Goal: Communication & Community: Connect with others

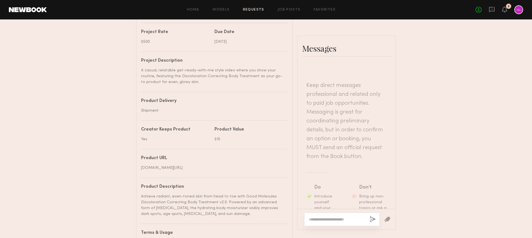
scroll to position [1237, 0]
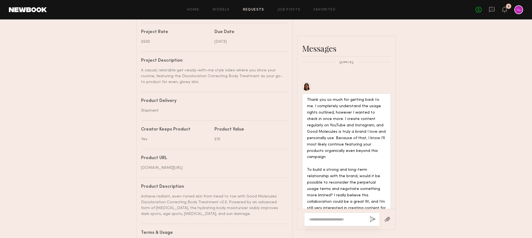
click at [259, 95] on div "Project name Skincare Get Ready with Me Video (Body Treatment) Brand name Good …" at bounding box center [214, 120] width 147 height 307
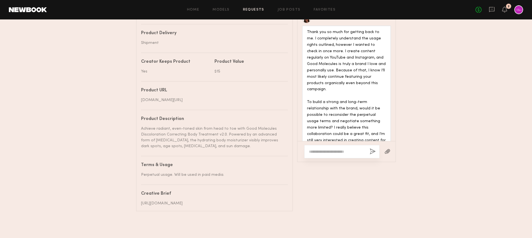
scroll to position [0, 0]
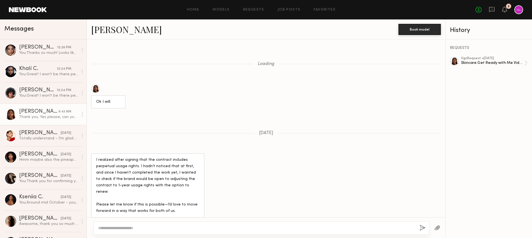
scroll to position [634, 0]
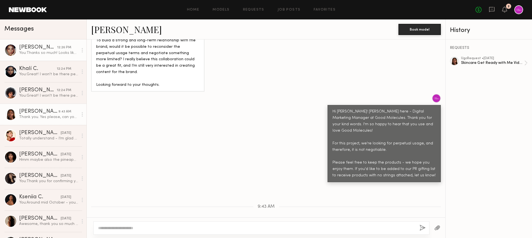
click at [54, 49] on div "[PERSON_NAME]" at bounding box center [38, 48] width 38 height 6
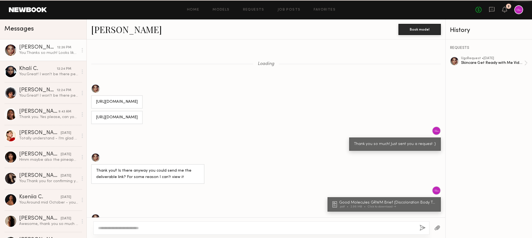
scroll to position [423, 0]
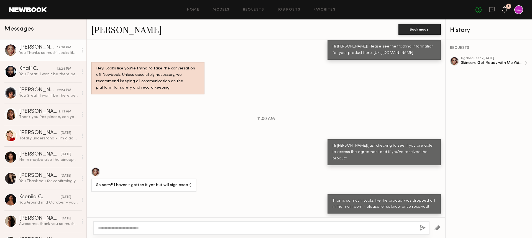
click at [506, 11] on icon at bounding box center [505, 9] width 4 height 4
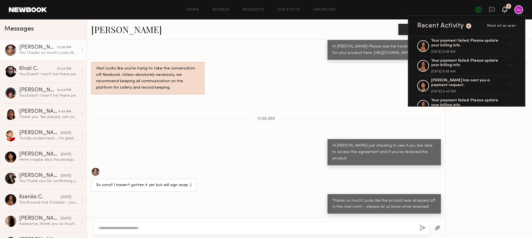
click at [505, 10] on icon at bounding box center [505, 9] width 4 height 4
